Goal: Book appointment/travel/reservation

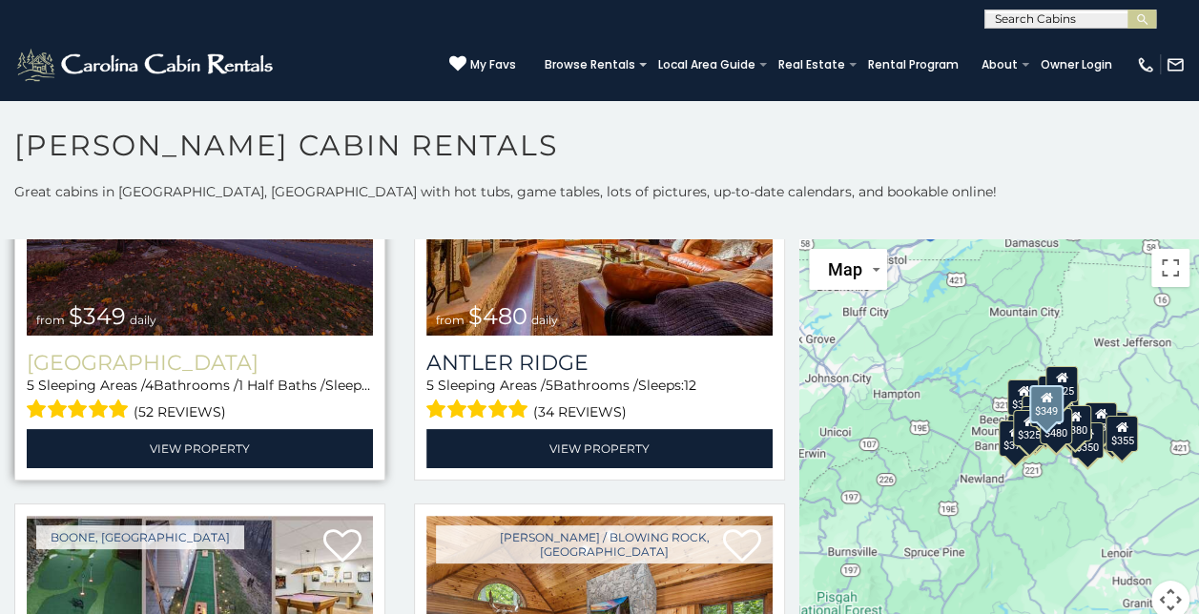
scroll to position [95, 0]
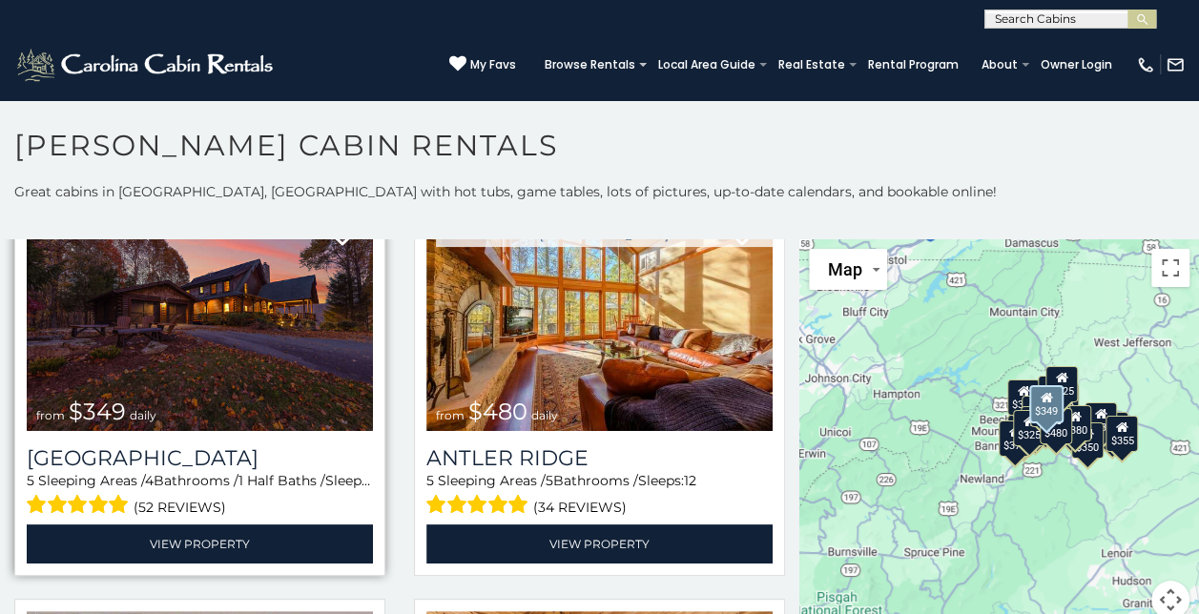
click at [242, 334] on img at bounding box center [200, 315] width 346 height 232
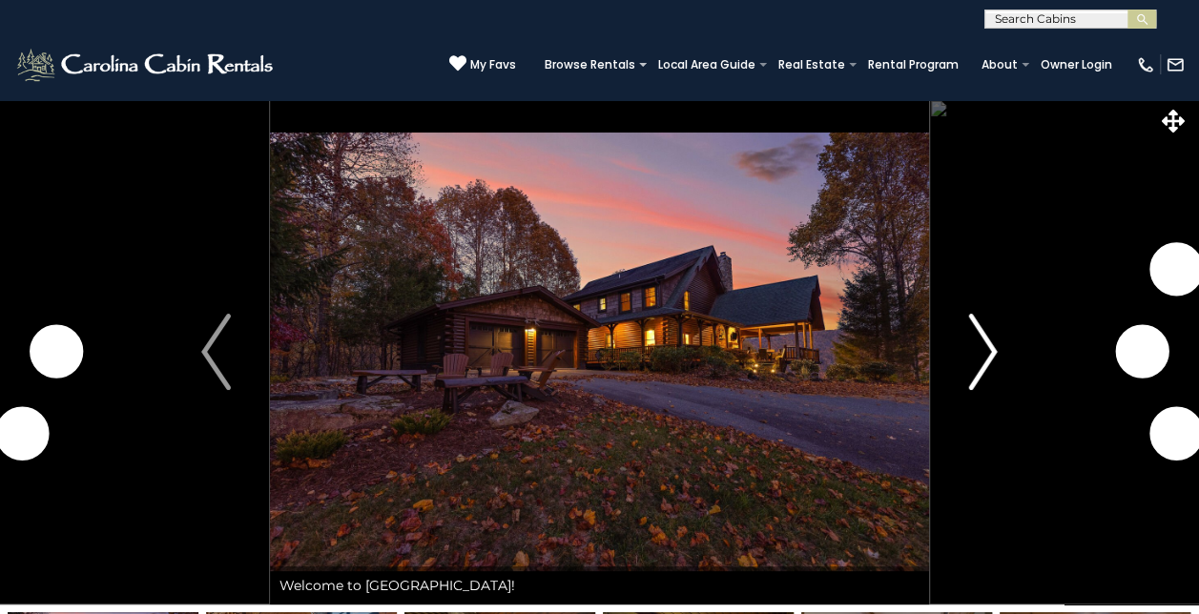
click at [990, 347] on img "Next" at bounding box center [982, 352] width 29 height 76
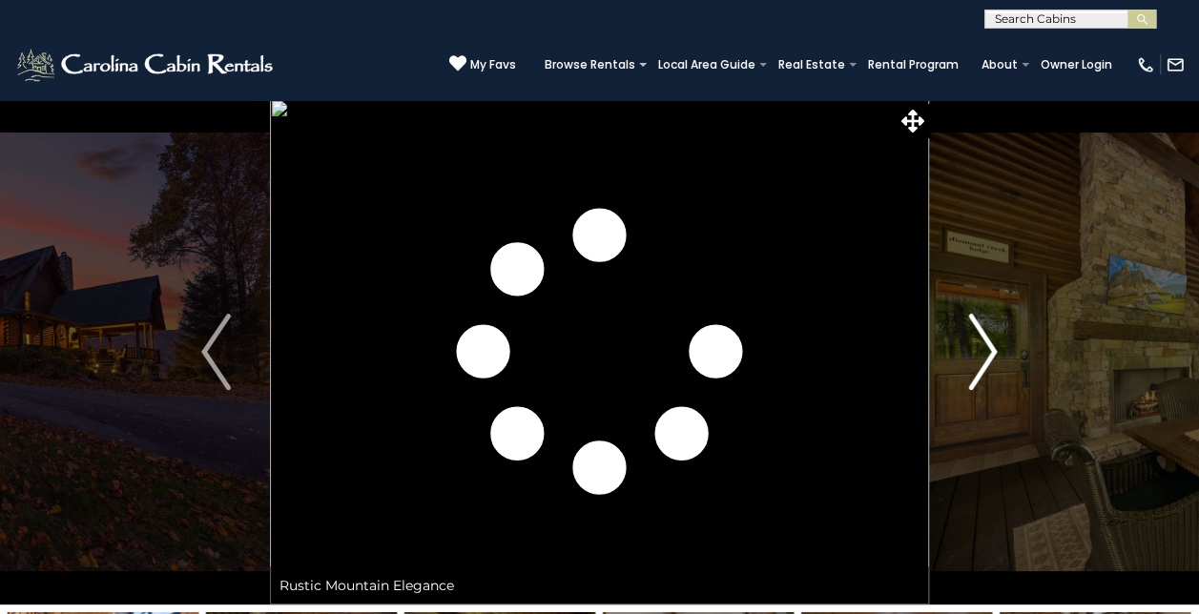
click at [988, 350] on img "Next" at bounding box center [982, 352] width 29 height 76
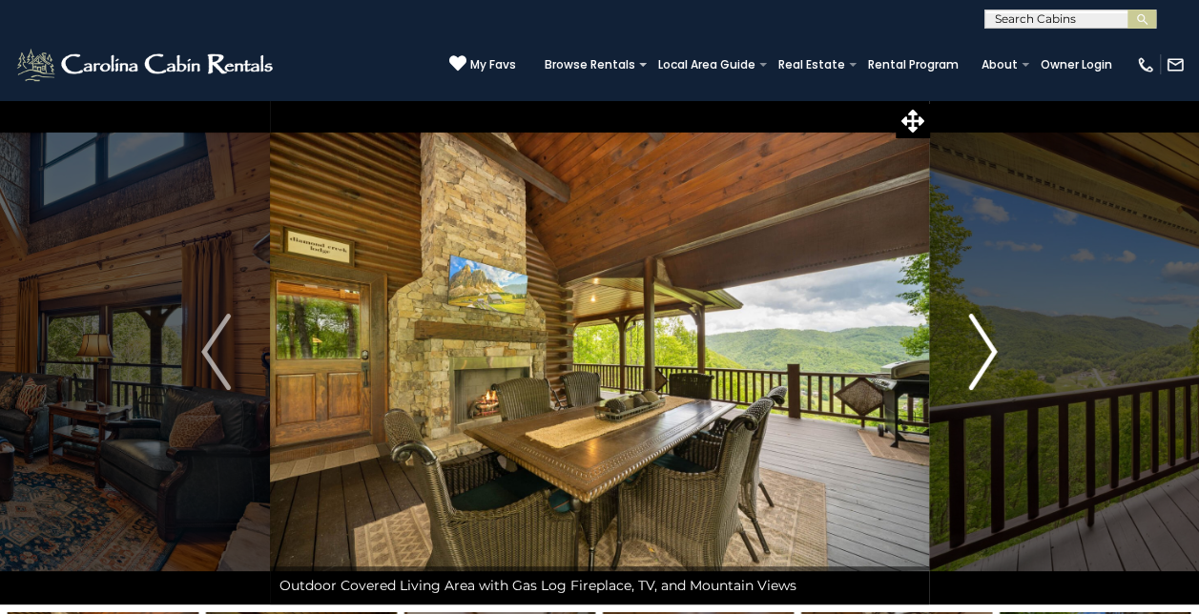
click at [988, 350] on img "Next" at bounding box center [982, 352] width 29 height 76
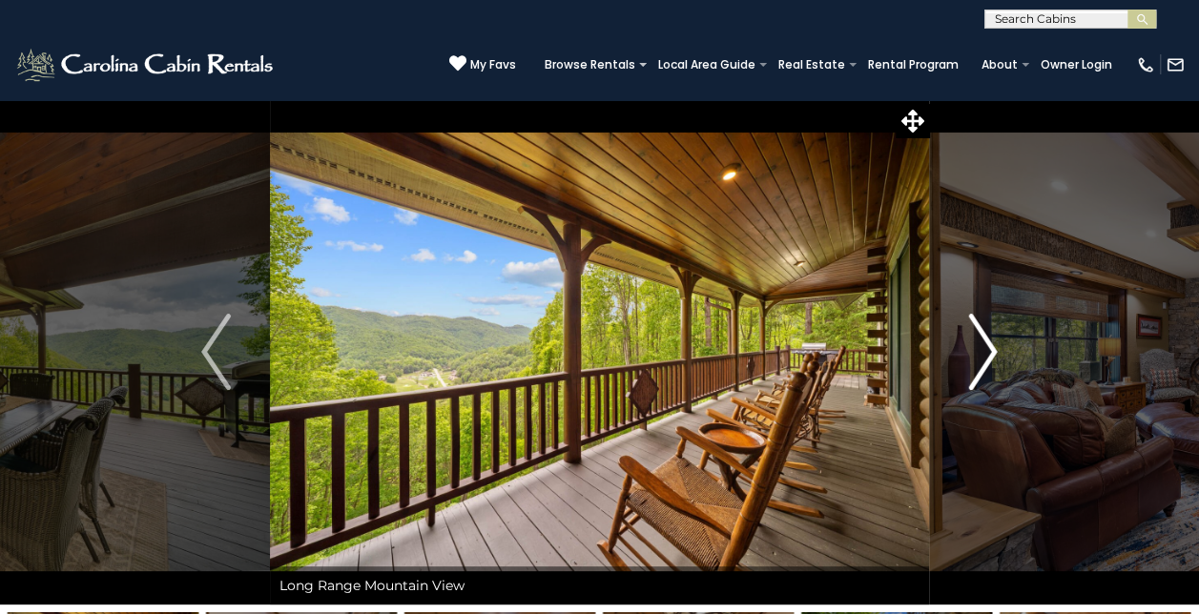
click at [988, 350] on img "Next" at bounding box center [982, 352] width 29 height 76
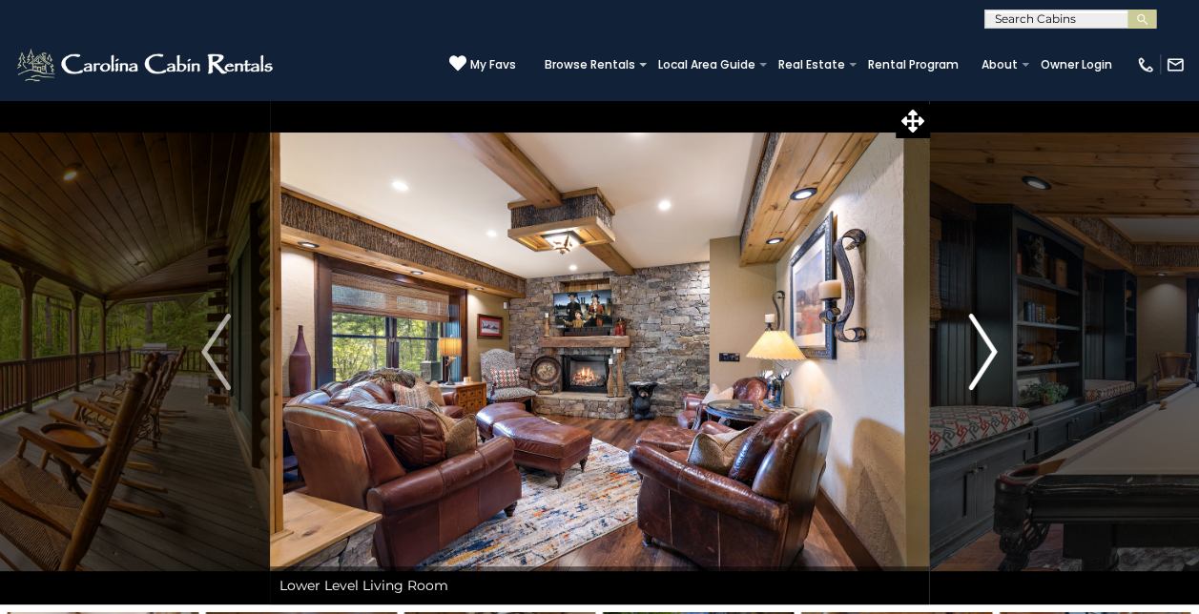
click at [988, 350] on img "Next" at bounding box center [982, 352] width 29 height 76
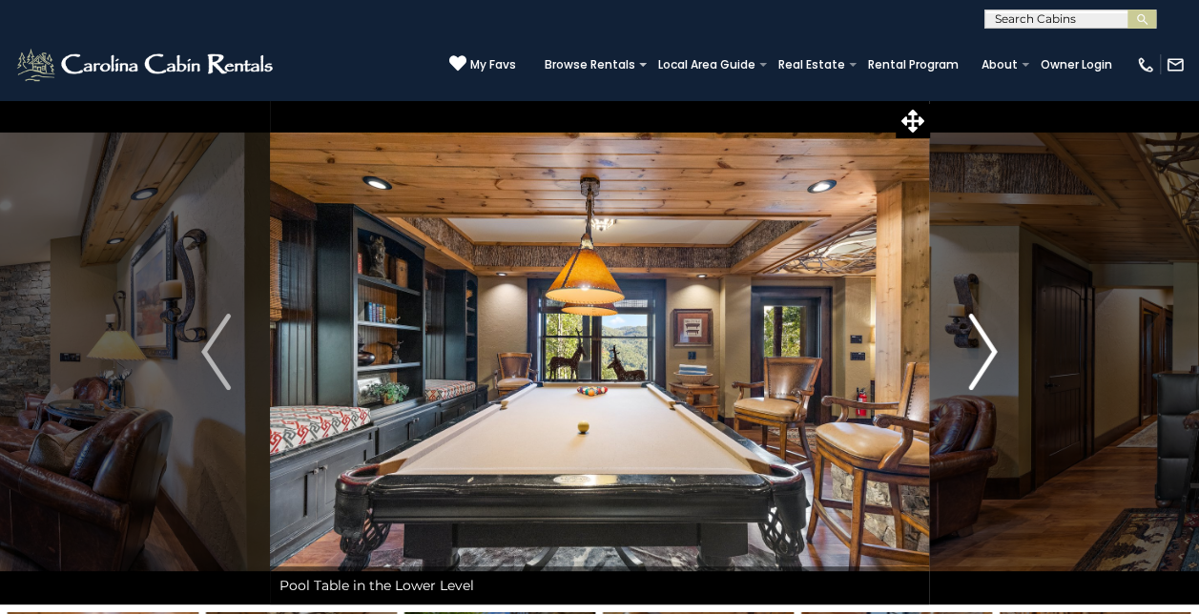
click at [988, 350] on img "Next" at bounding box center [982, 352] width 29 height 76
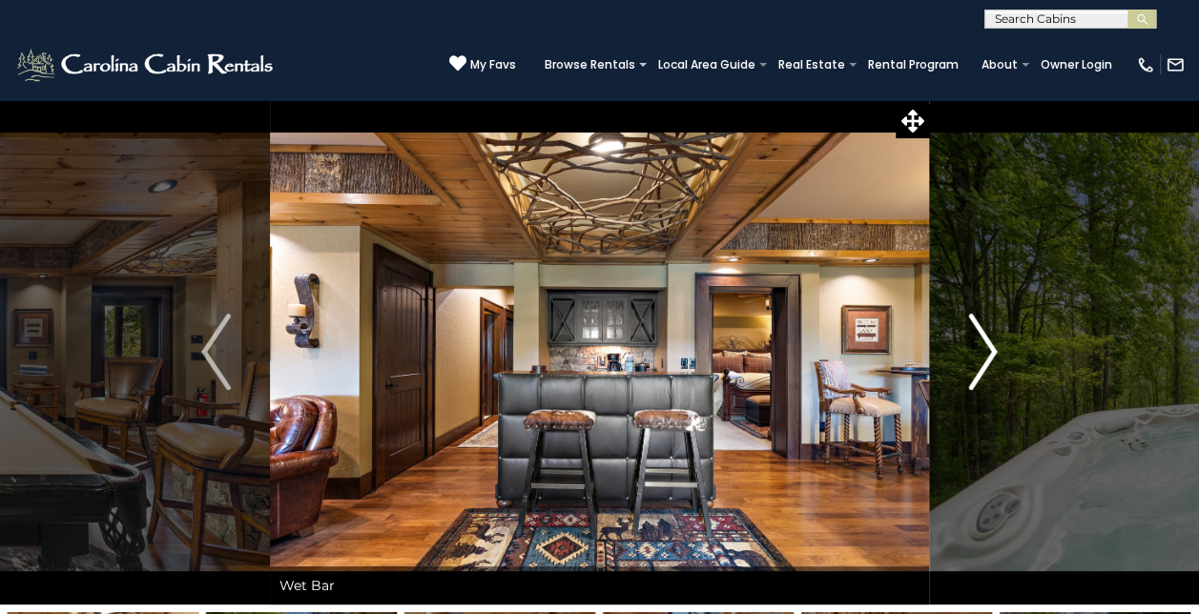
click at [988, 350] on img "Next" at bounding box center [982, 352] width 29 height 76
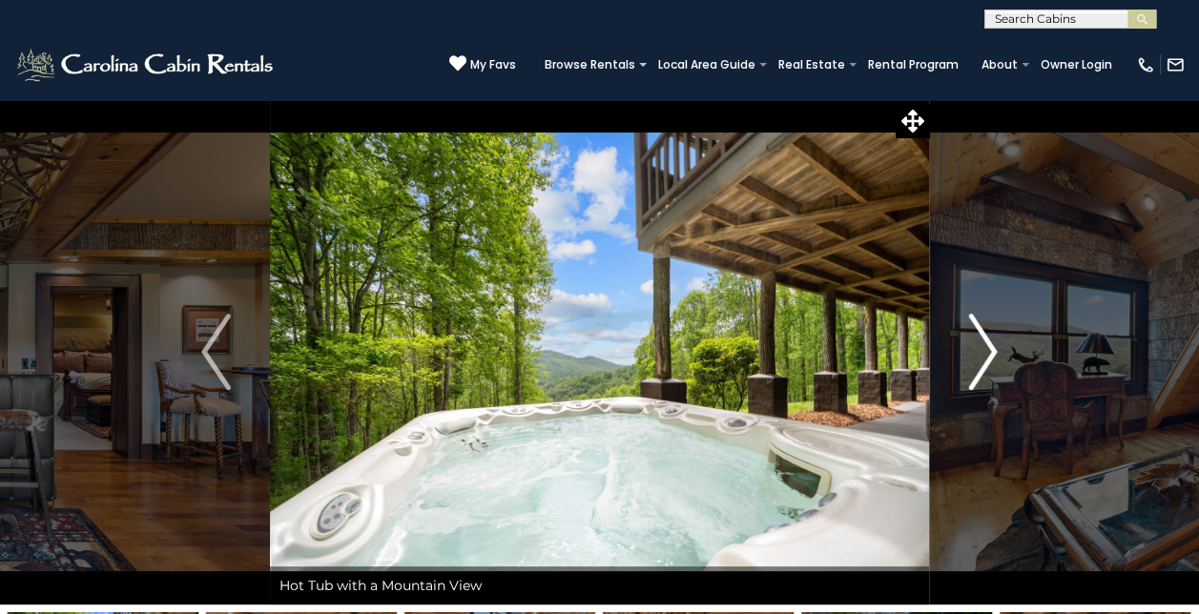
click at [988, 350] on img "Next" at bounding box center [982, 352] width 29 height 76
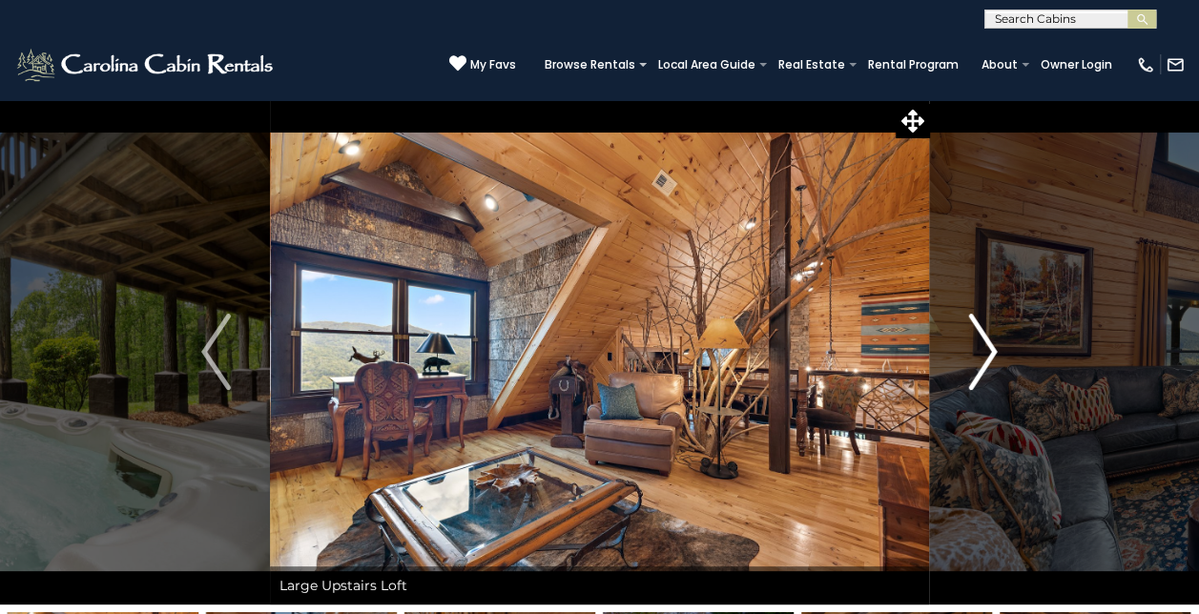
click at [988, 350] on img "Next" at bounding box center [982, 352] width 29 height 76
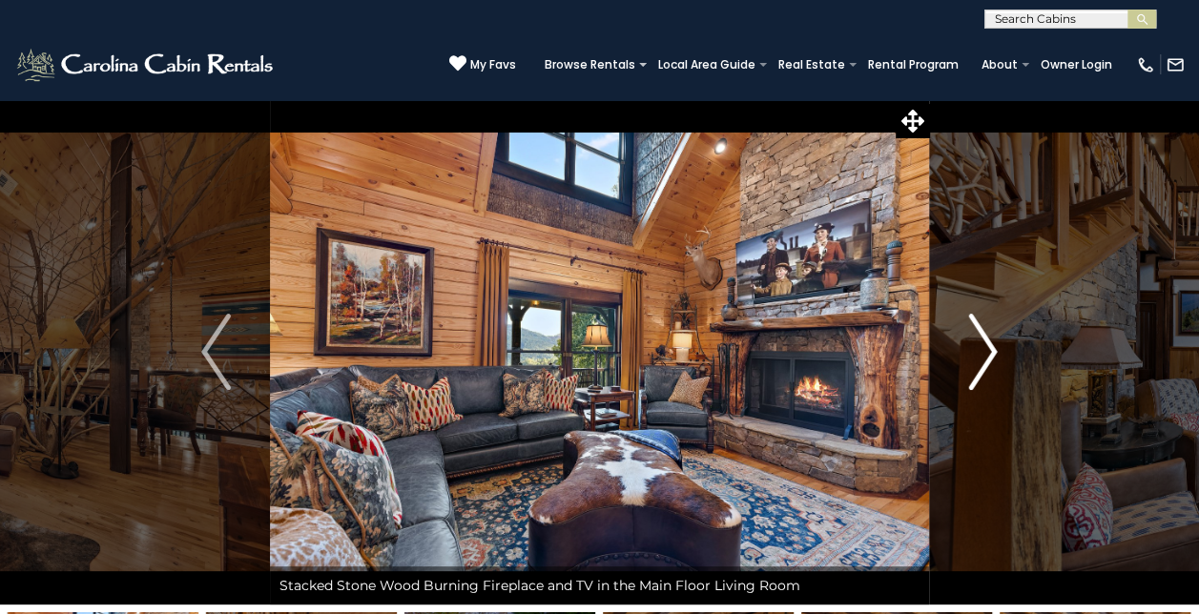
click at [988, 350] on img "Next" at bounding box center [982, 352] width 29 height 76
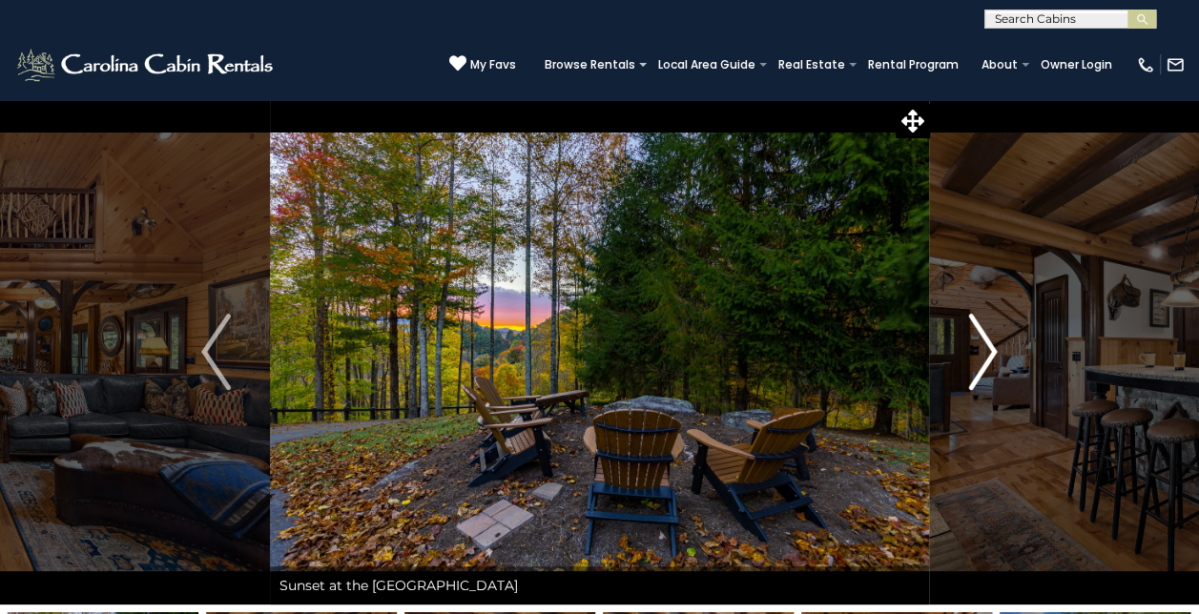
click at [988, 350] on img "Next" at bounding box center [982, 352] width 29 height 76
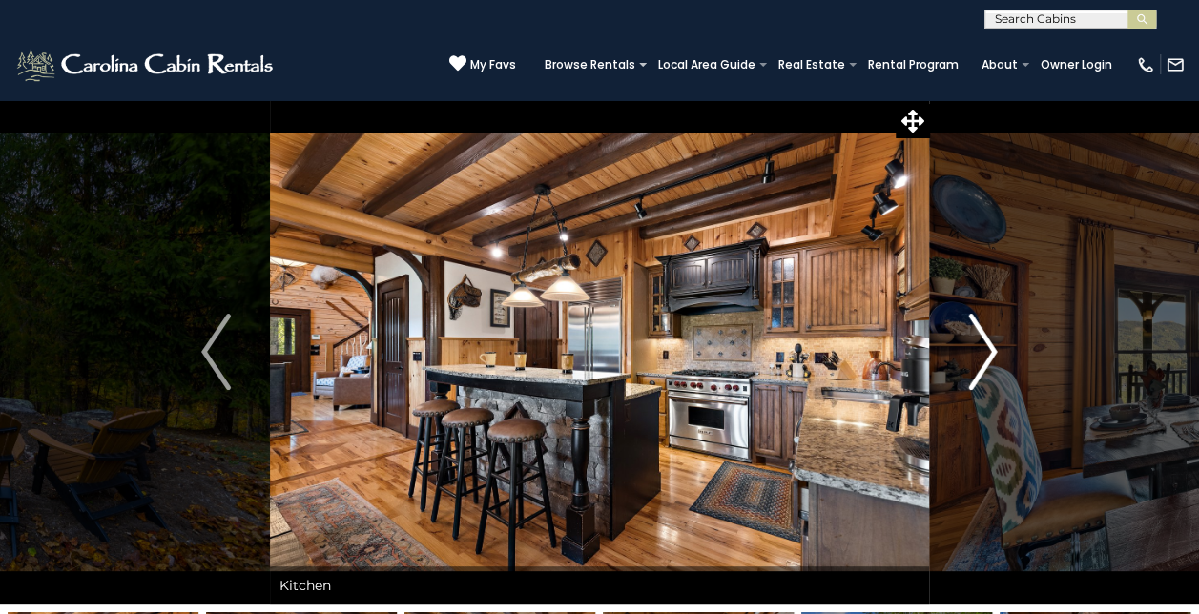
click at [988, 350] on img "Next" at bounding box center [982, 352] width 29 height 76
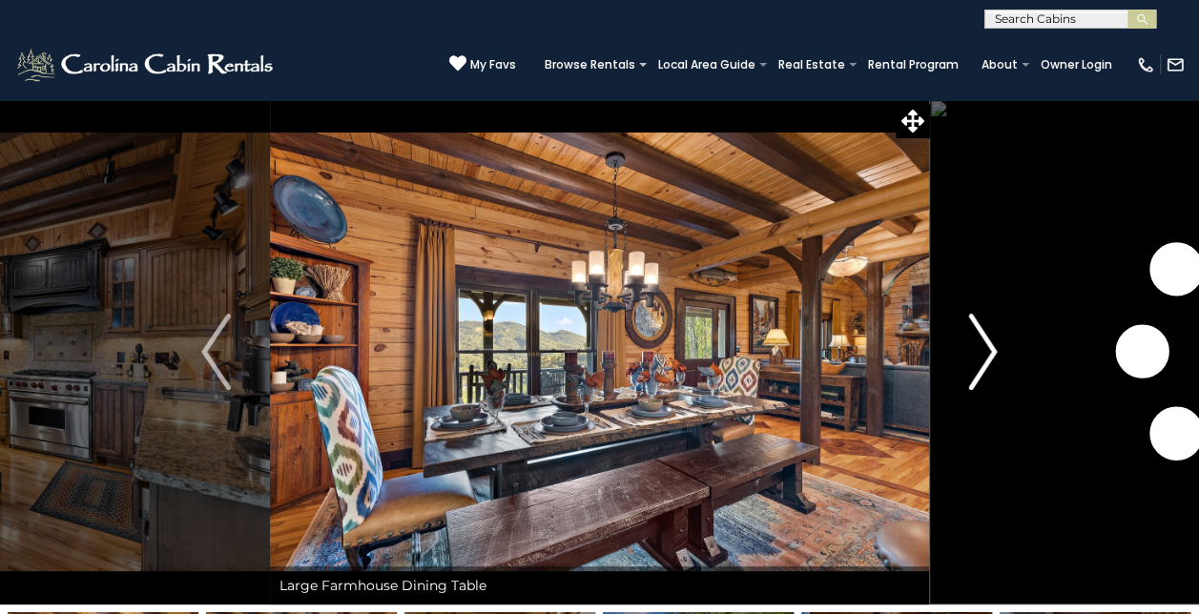
click at [988, 350] on img "Next" at bounding box center [982, 352] width 29 height 76
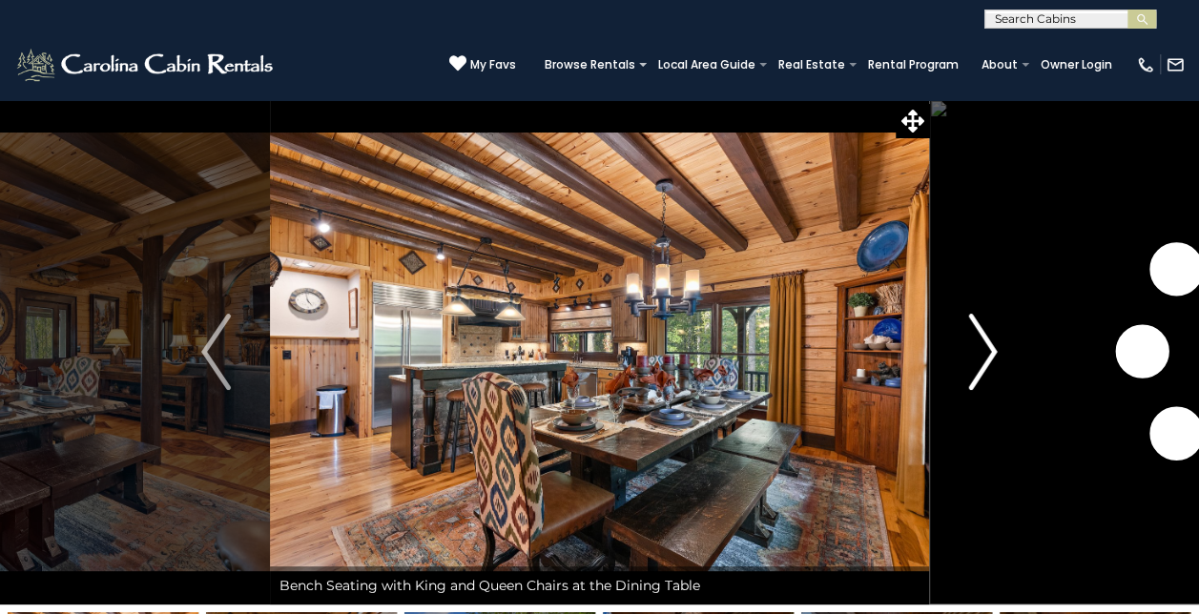
click at [988, 350] on img "Next" at bounding box center [982, 352] width 29 height 76
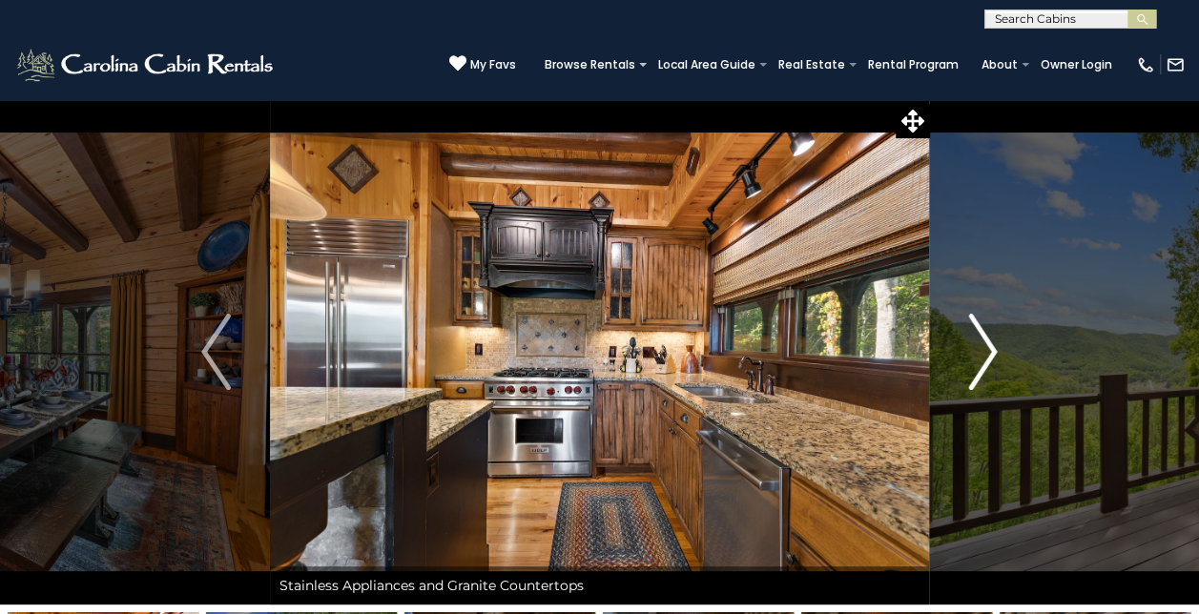
click at [988, 350] on img "Next" at bounding box center [982, 352] width 29 height 76
